Goal: Find contact information: Find contact information

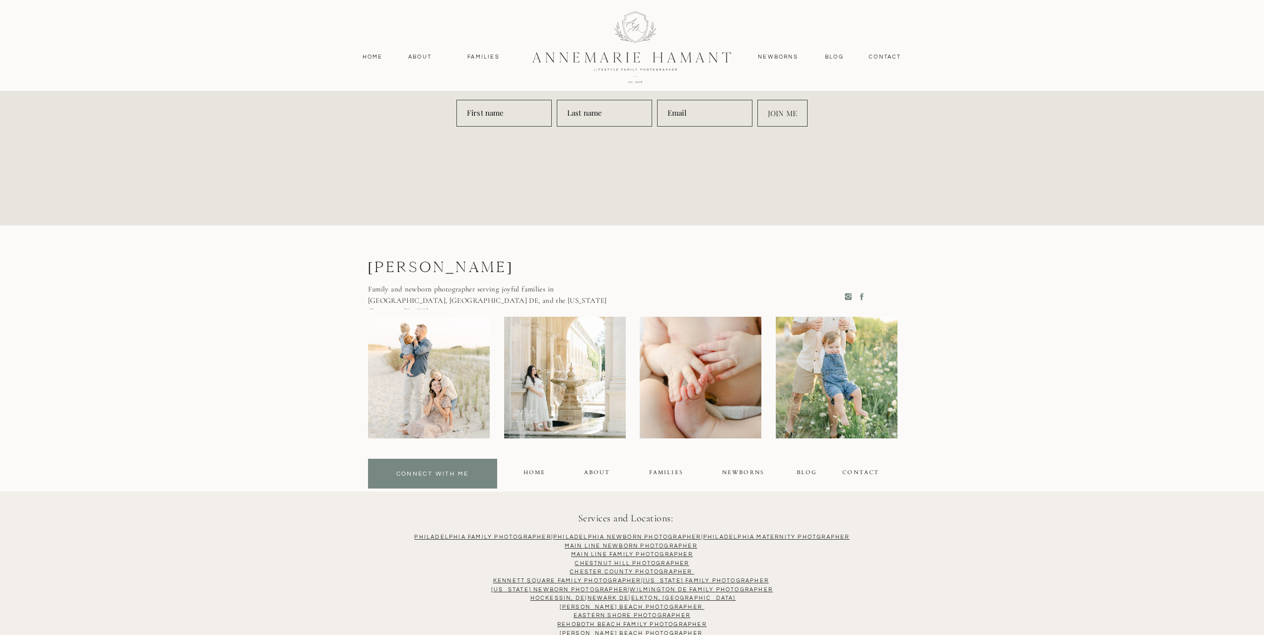
scroll to position [4910, 0]
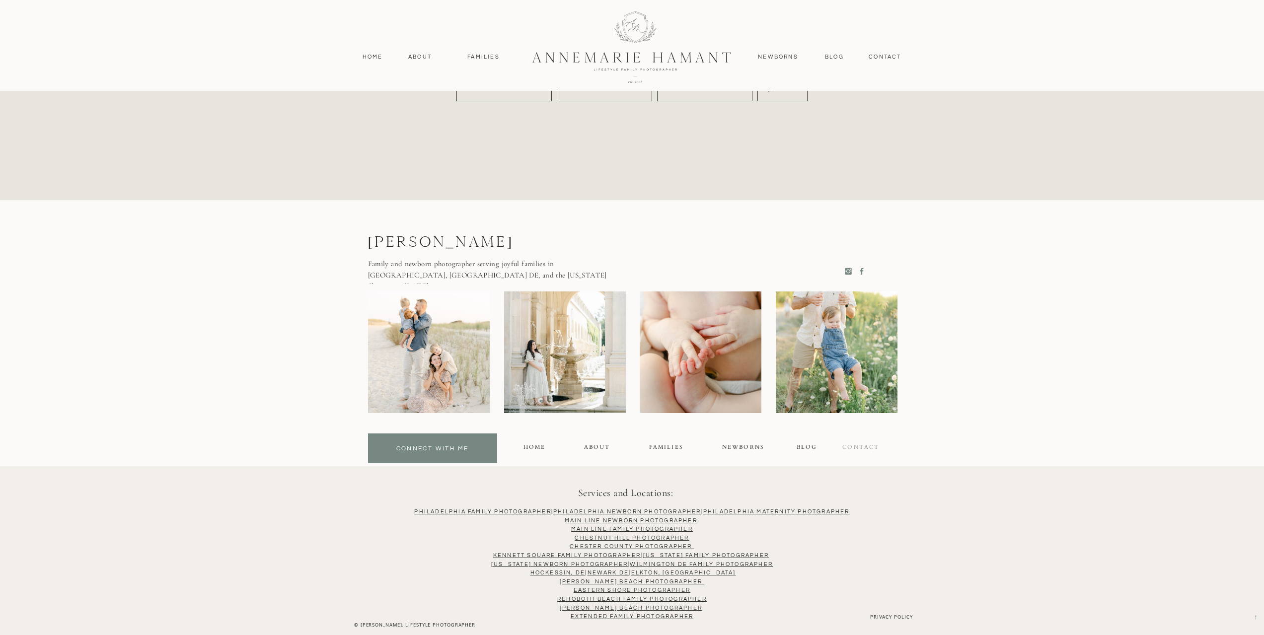
click at [858, 446] on div "contact" at bounding box center [861, 448] width 39 height 11
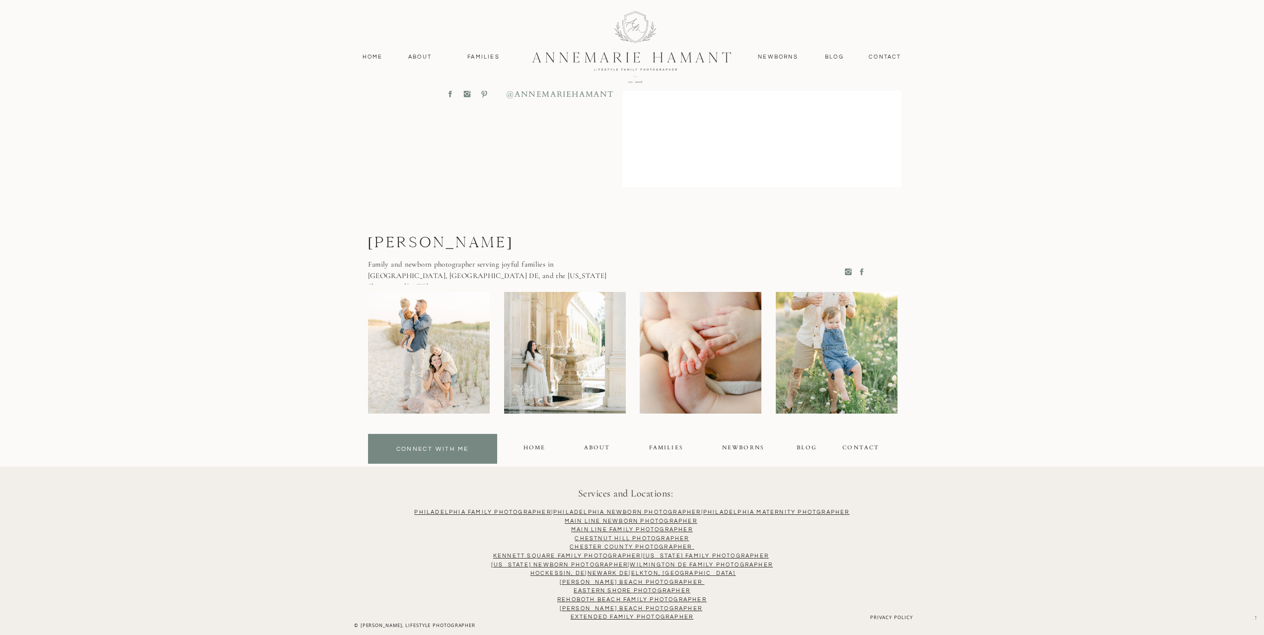
scroll to position [588, 0]
drag, startPoint x: 411, startPoint y: 276, endPoint x: 458, endPoint y: 279, distance: 46.8
click at [458, 279] on p "Family and newborn photographer serving joyful families in [GEOGRAPHIC_DATA], […" at bounding box center [488, 271] width 241 height 26
copy p "Wilmington DE"
drag, startPoint x: 370, startPoint y: 245, endPoint x: 557, endPoint y: 237, distance: 186.4
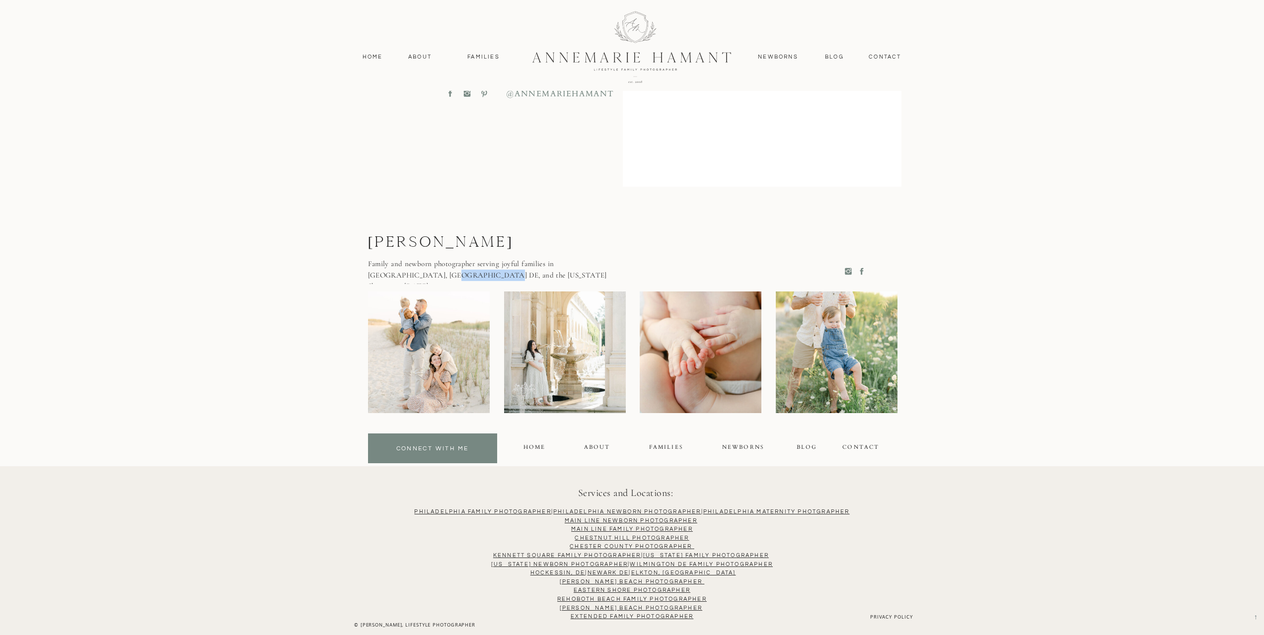
click at [558, 238] on p "[PERSON_NAME]" at bounding box center [470, 243] width 204 height 21
copy p "[PERSON_NAME]"
